Goal: Information Seeking & Learning: Compare options

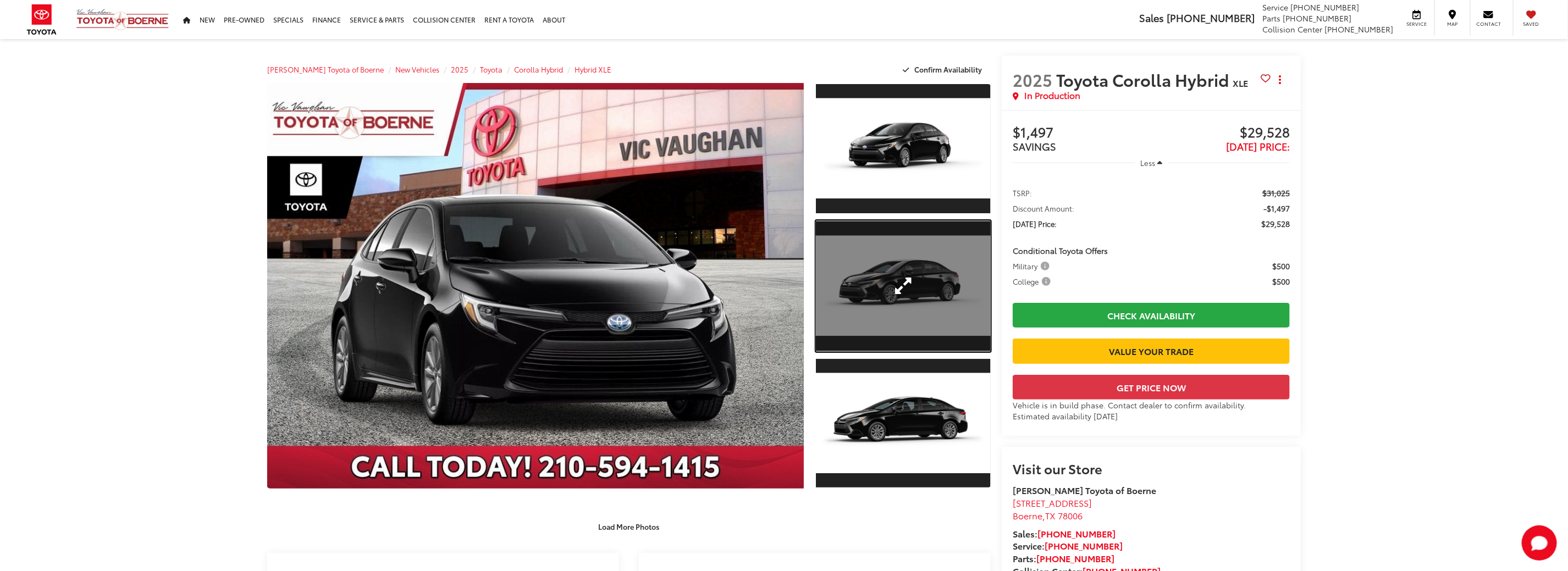
click at [898, 252] on link "Expand Photo 2" at bounding box center [903, 286] width 175 height 131
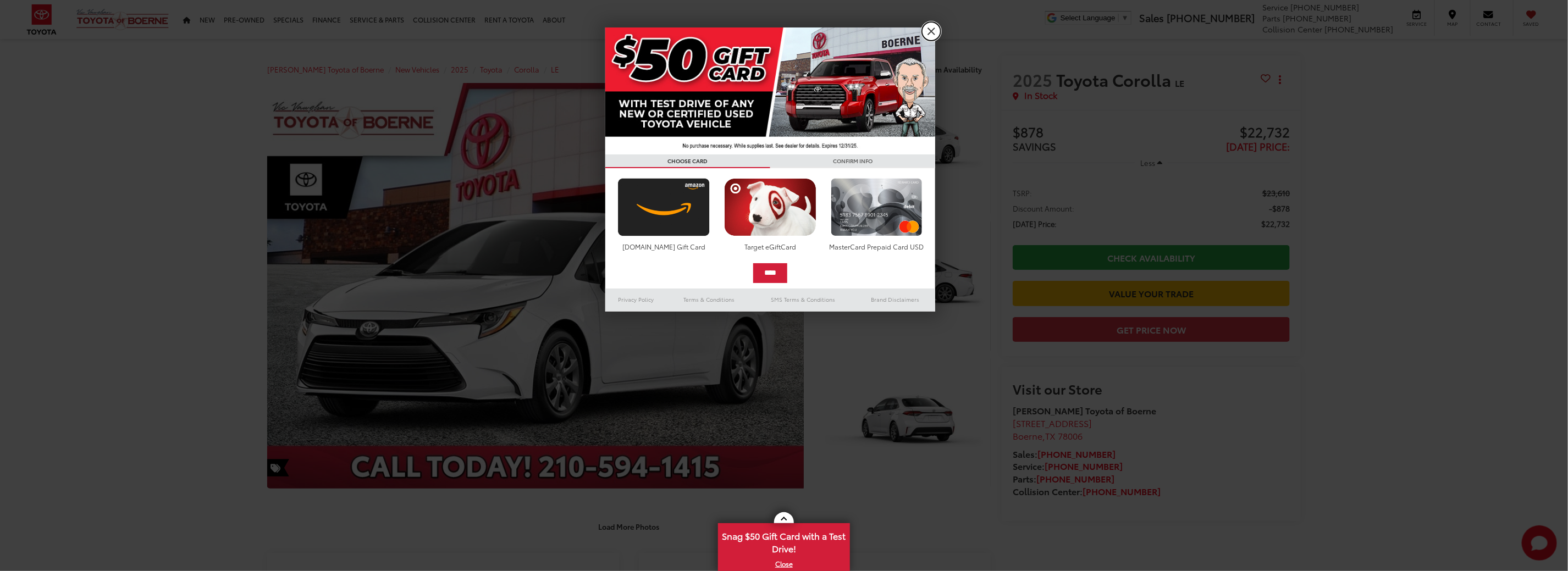
click at [934, 28] on link "X" at bounding box center [931, 31] width 19 height 19
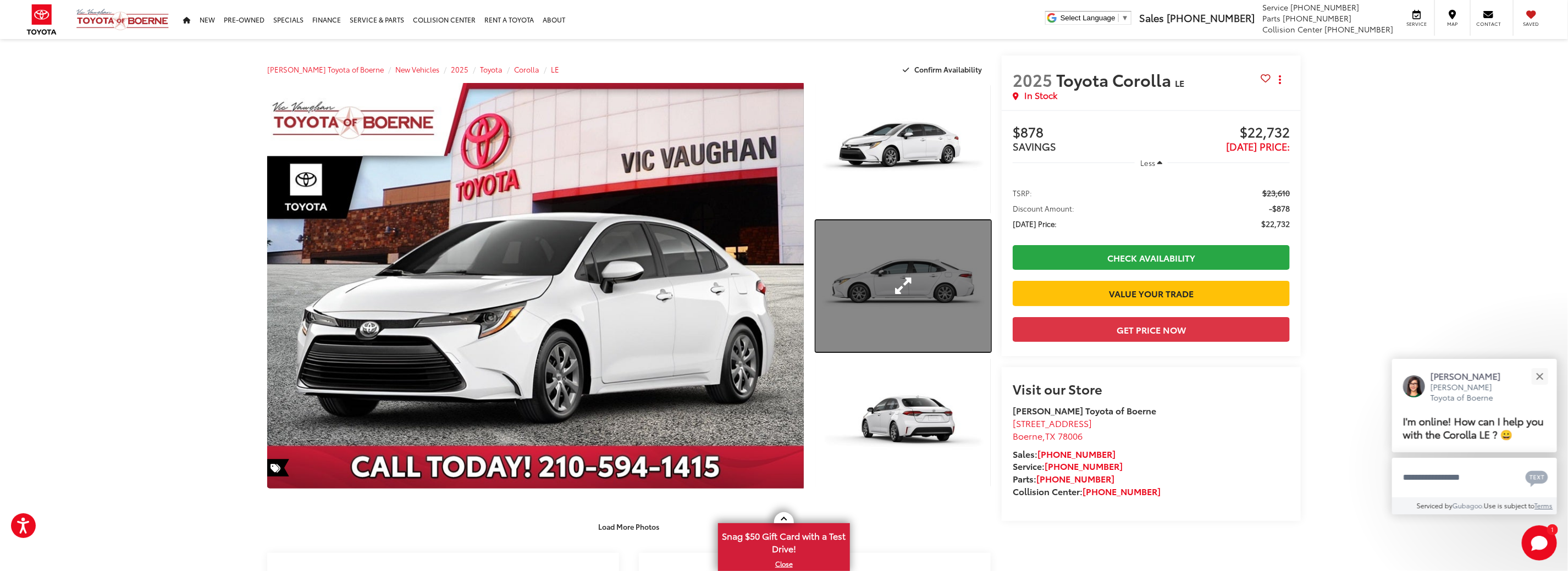
click at [879, 261] on link "Expand Photo 2" at bounding box center [903, 286] width 175 height 131
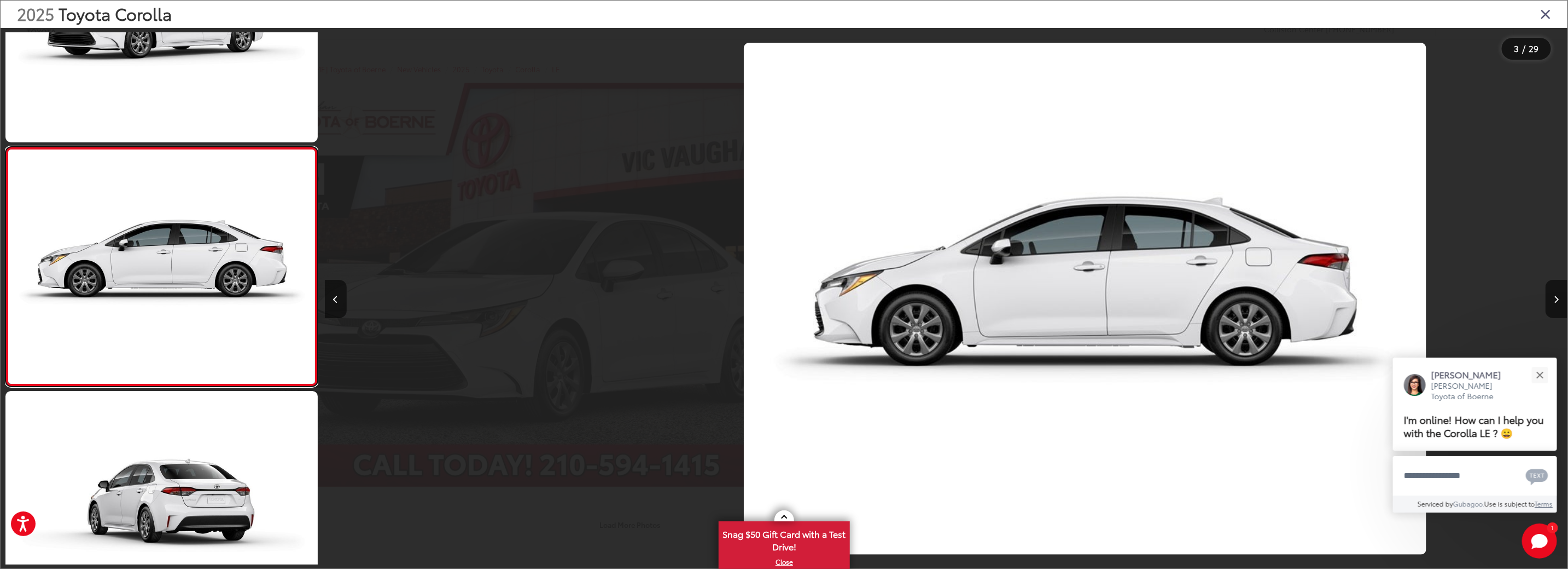
scroll to position [0, 2486]
